Goal: Transaction & Acquisition: Purchase product/service

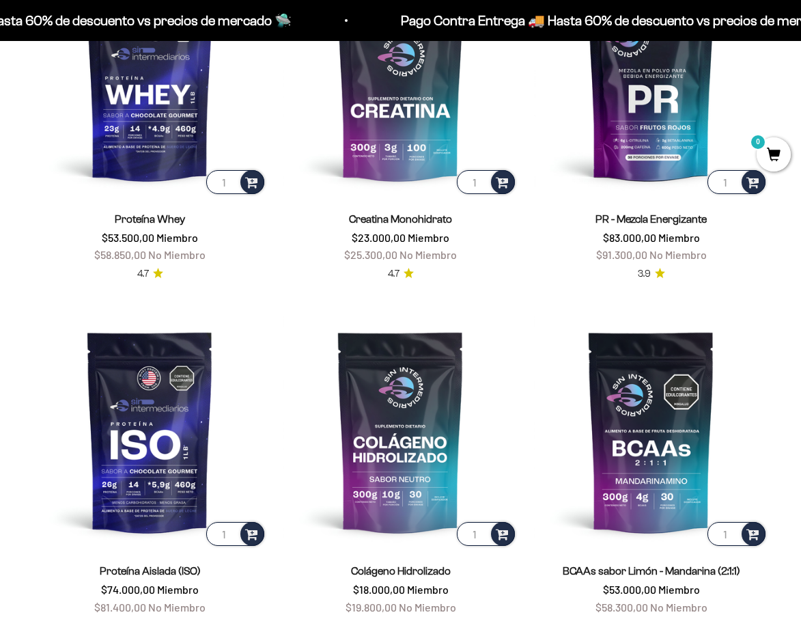
scroll to position [410, 0]
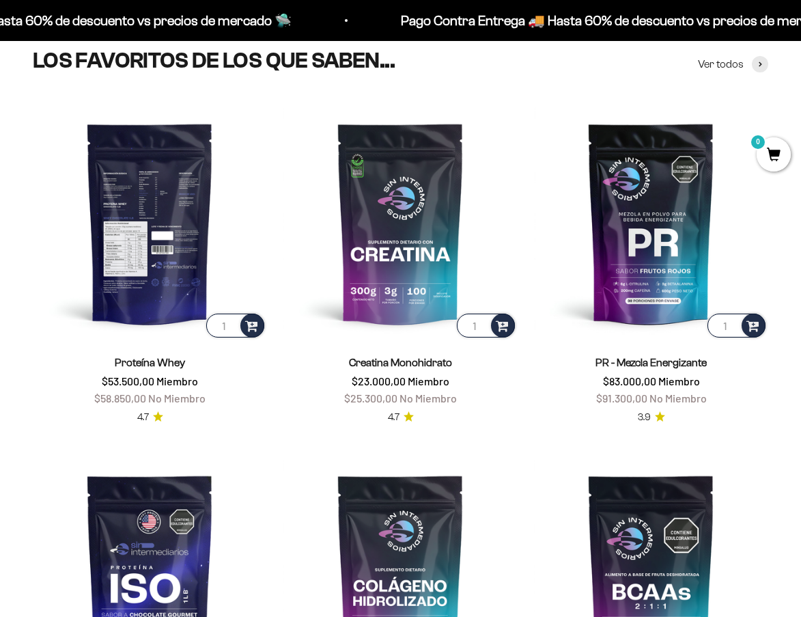
click at [176, 243] on img at bounding box center [150, 223] width 234 height 234
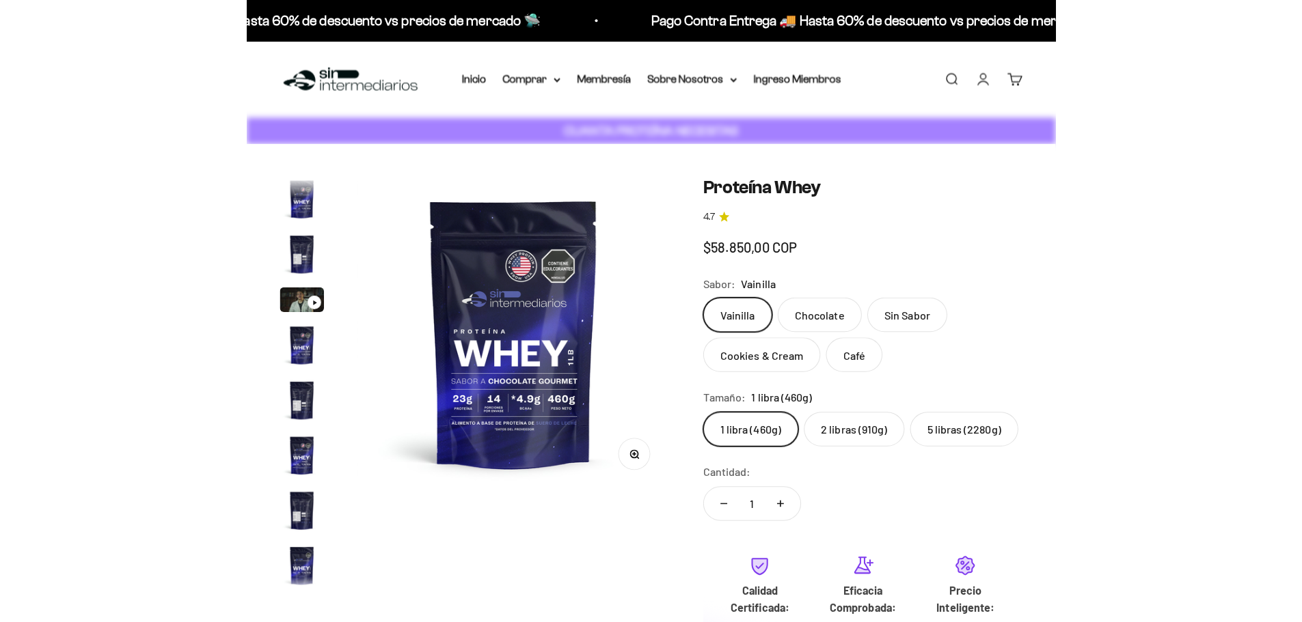
scroll to position [0, 5412]
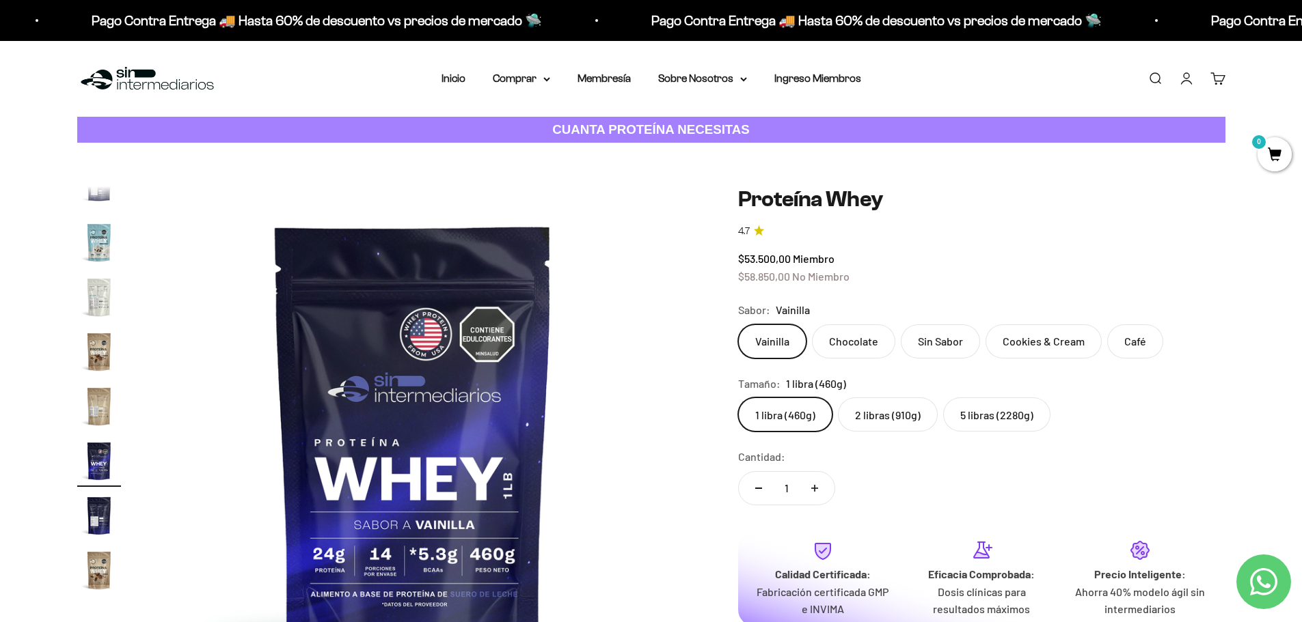
click at [377, 407] on img at bounding box center [413, 446] width 519 height 519
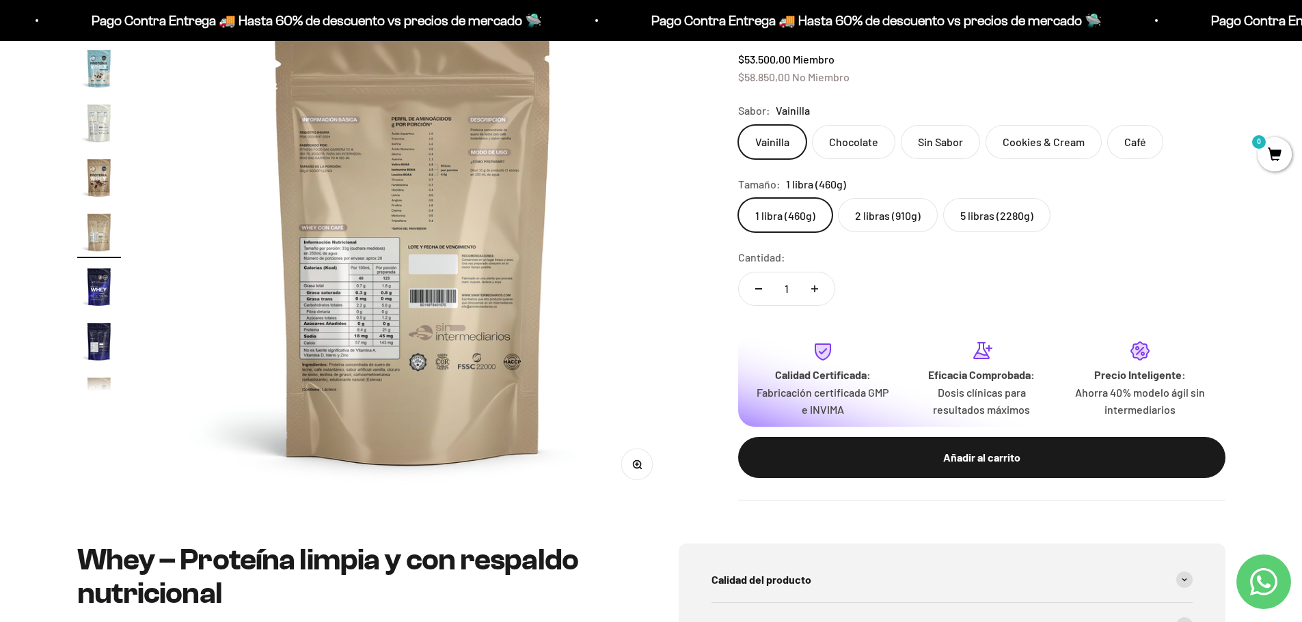
scroll to position [137, 0]
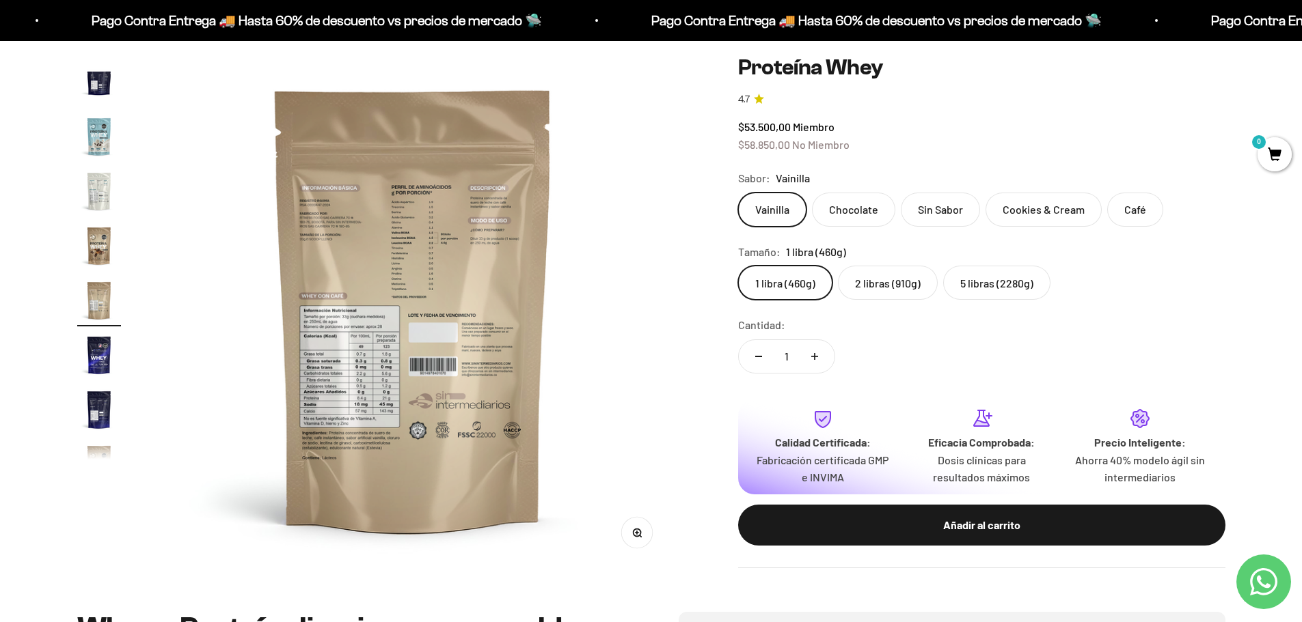
drag, startPoint x: 401, startPoint y: 283, endPoint x: 340, endPoint y: 292, distance: 62.1
click at [340, 291] on img at bounding box center [413, 309] width 519 height 519
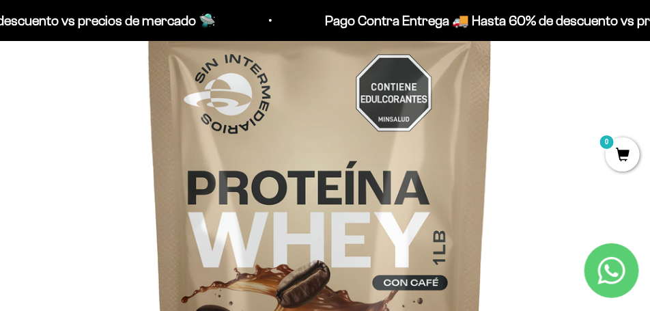
scroll to position [307, 0]
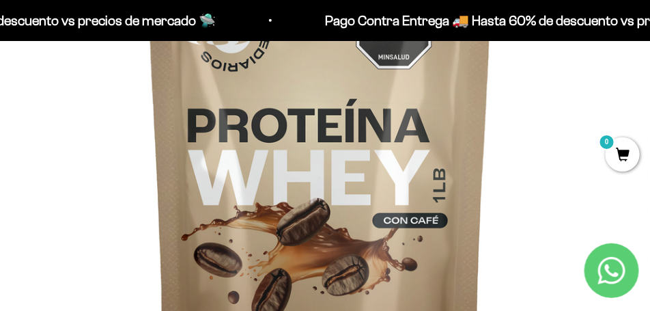
click at [512, 178] on img at bounding box center [320, 160] width 650 height 650
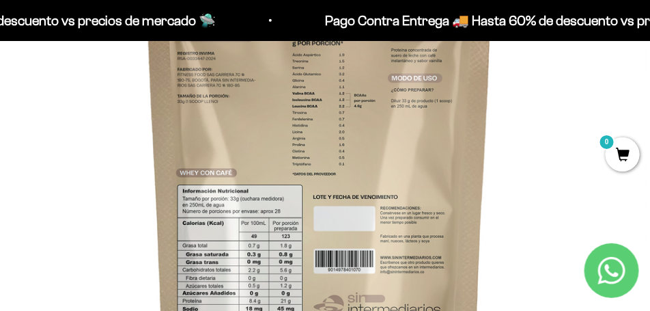
scroll to position [273, 0]
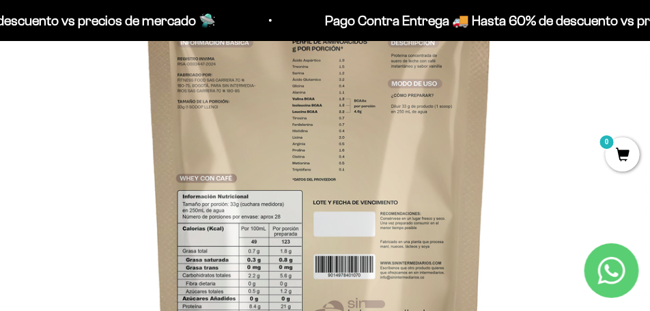
click at [124, 204] on img at bounding box center [320, 195] width 650 height 650
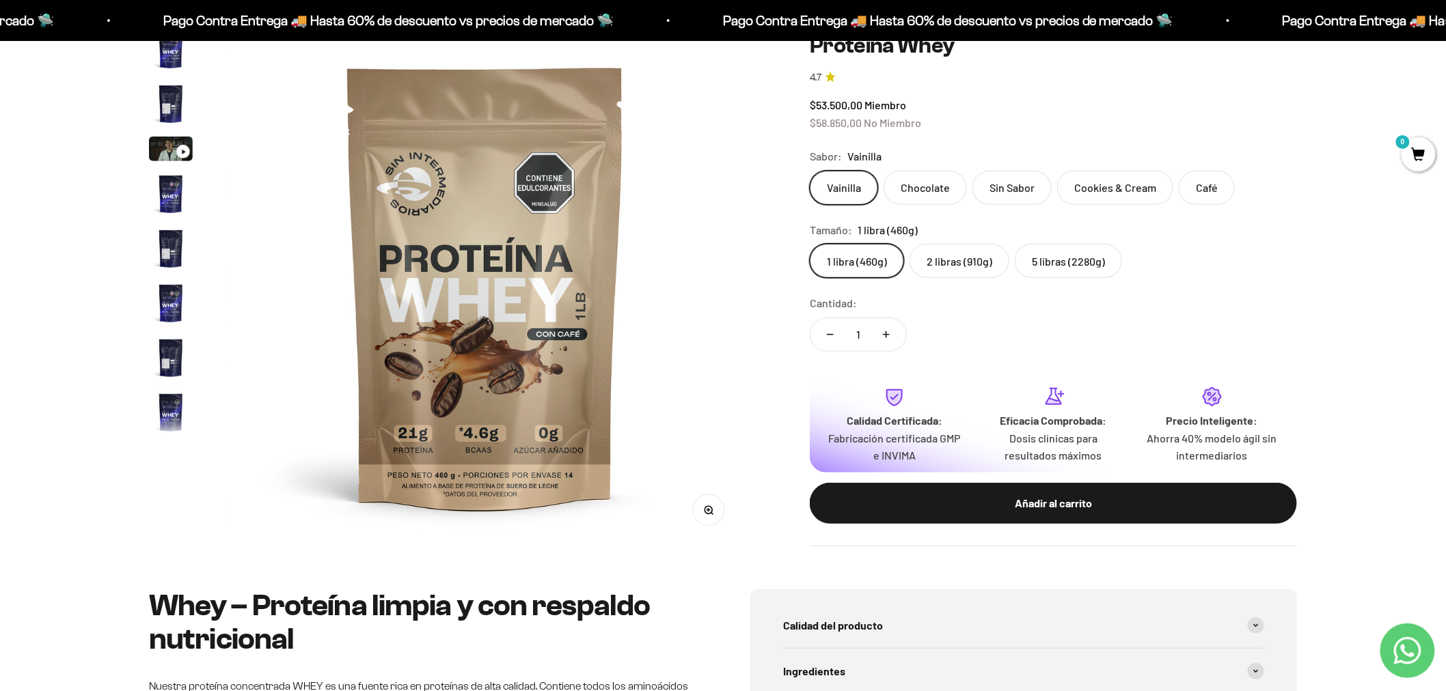
scroll to position [121, 0]
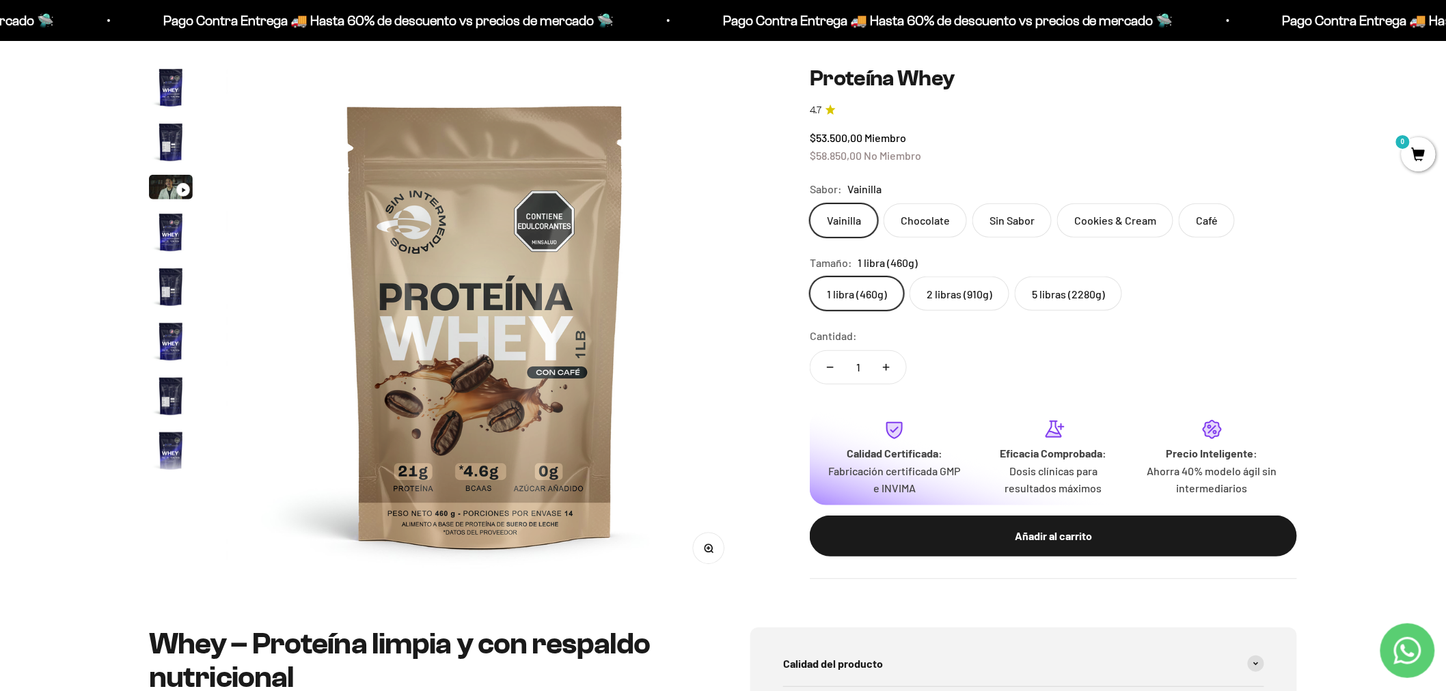
click at [169, 221] on img "Ir al artículo 4" at bounding box center [171, 232] width 44 height 44
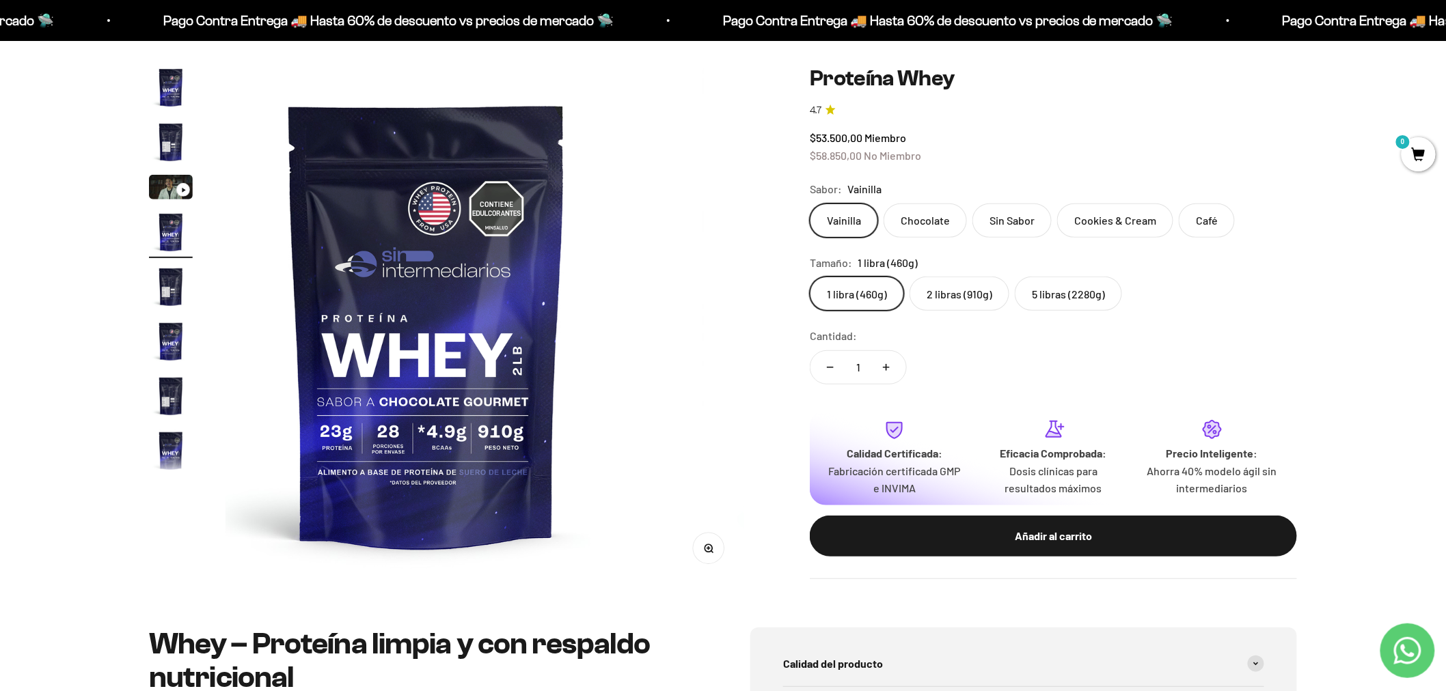
scroll to position [0, 1619]
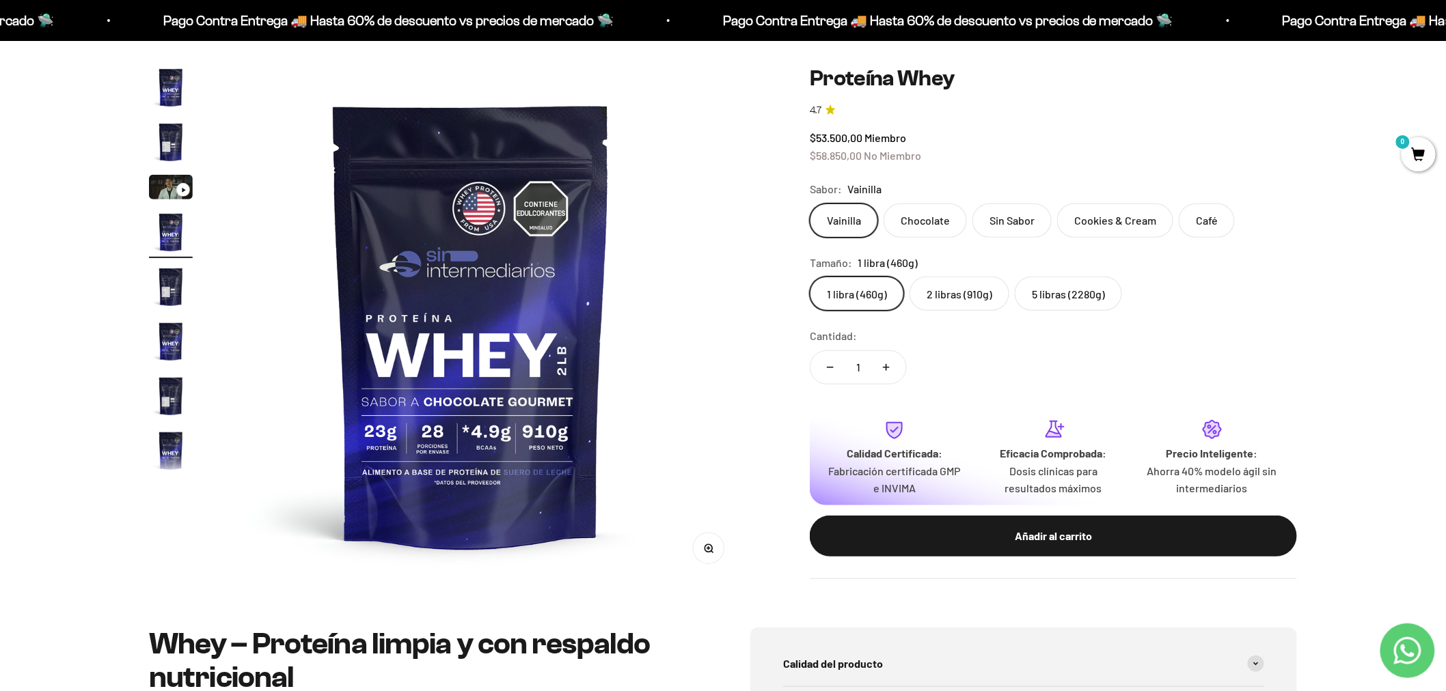
click at [801, 228] on label "Chocolate" at bounding box center [924, 221] width 83 height 34
click at [801, 204] on input "Chocolate" at bounding box center [809, 203] width 1 height 1
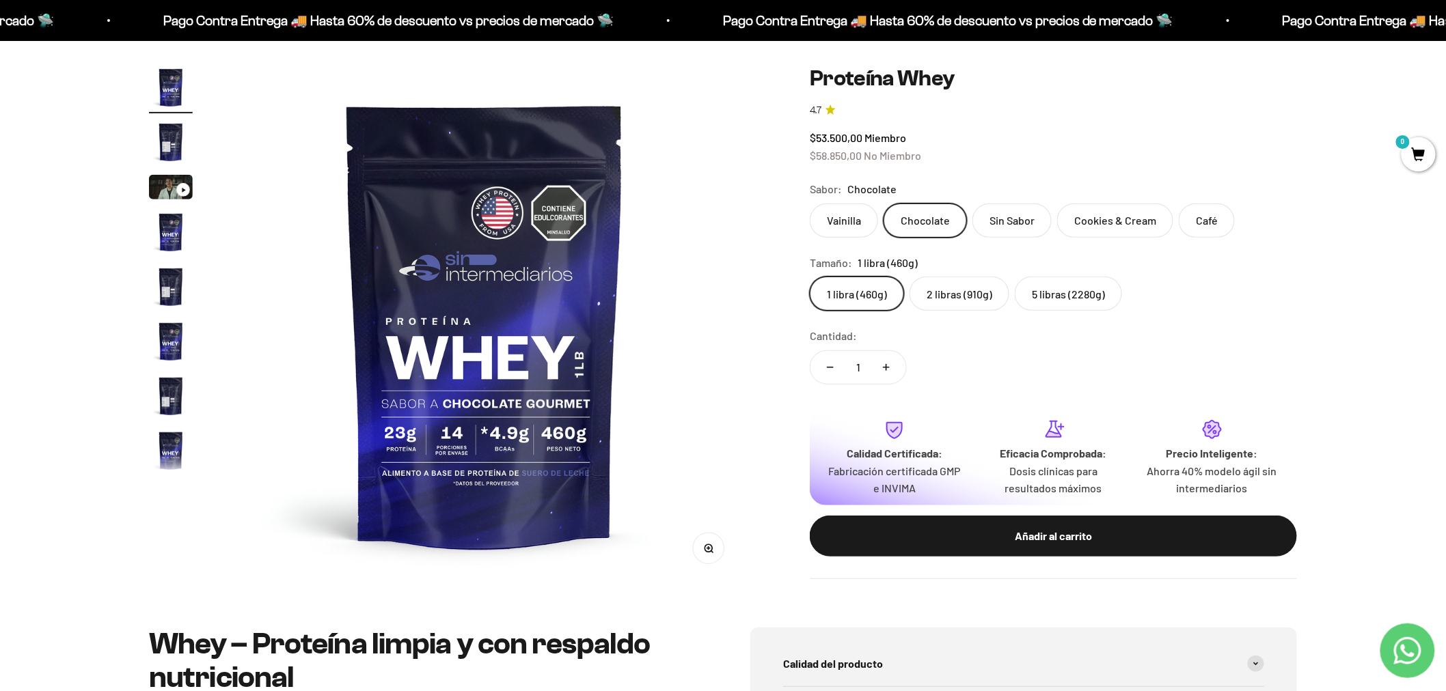
click at [687, 330] on img at bounding box center [484, 325] width 519 height 519
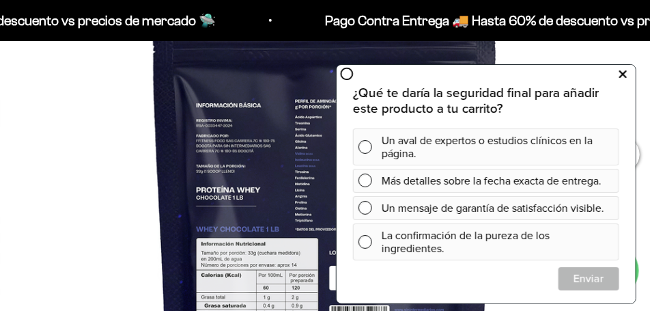
click at [620, 74] on icon at bounding box center [624, 74] width 8 height 18
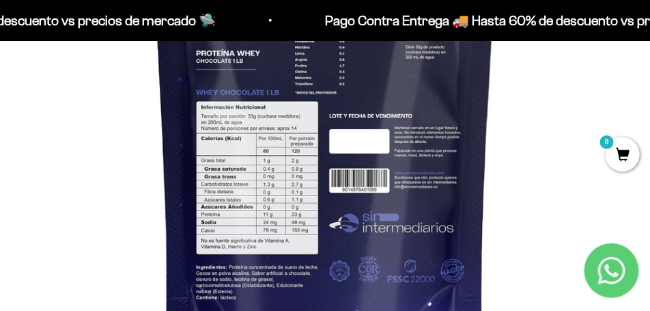
click at [427, 209] on img at bounding box center [325, 106] width 650 height 650
